Goal: Find specific page/section: Find specific page/section

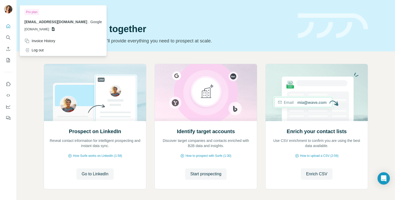
click at [10, 12] on img at bounding box center [8, 9] width 8 height 8
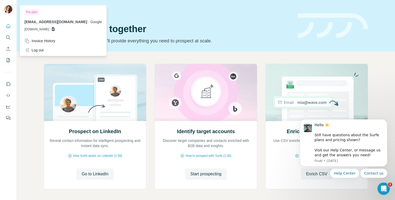
click at [7, 11] on img at bounding box center [8, 9] width 8 height 8
click at [28, 12] on div "Pro plan" at bounding box center [31, 12] width 15 height 6
click at [9, 9] on img at bounding box center [8, 9] width 8 height 8
click at [6, 26] on icon "Quick start" at bounding box center [8, 26] width 4 height 4
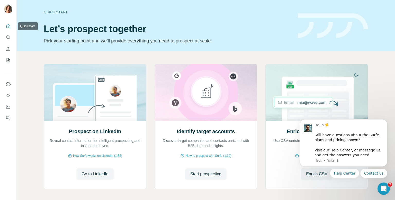
click at [6, 26] on icon "Quick start" at bounding box center [8, 26] width 4 height 4
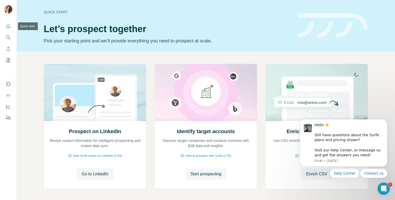
click at [6, 26] on icon "Quick start" at bounding box center [8, 26] width 4 height 4
click at [10, 36] on icon "Search" at bounding box center [8, 37] width 5 height 5
